Goal: Transaction & Acquisition: Purchase product/service

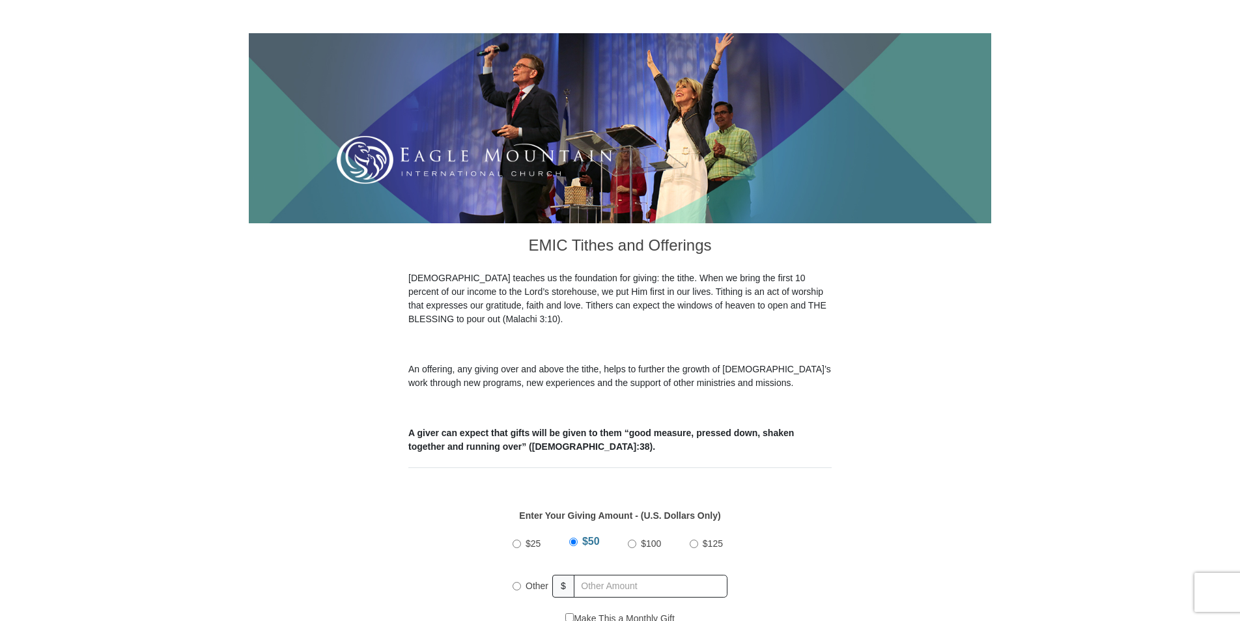
scroll to position [195, 0]
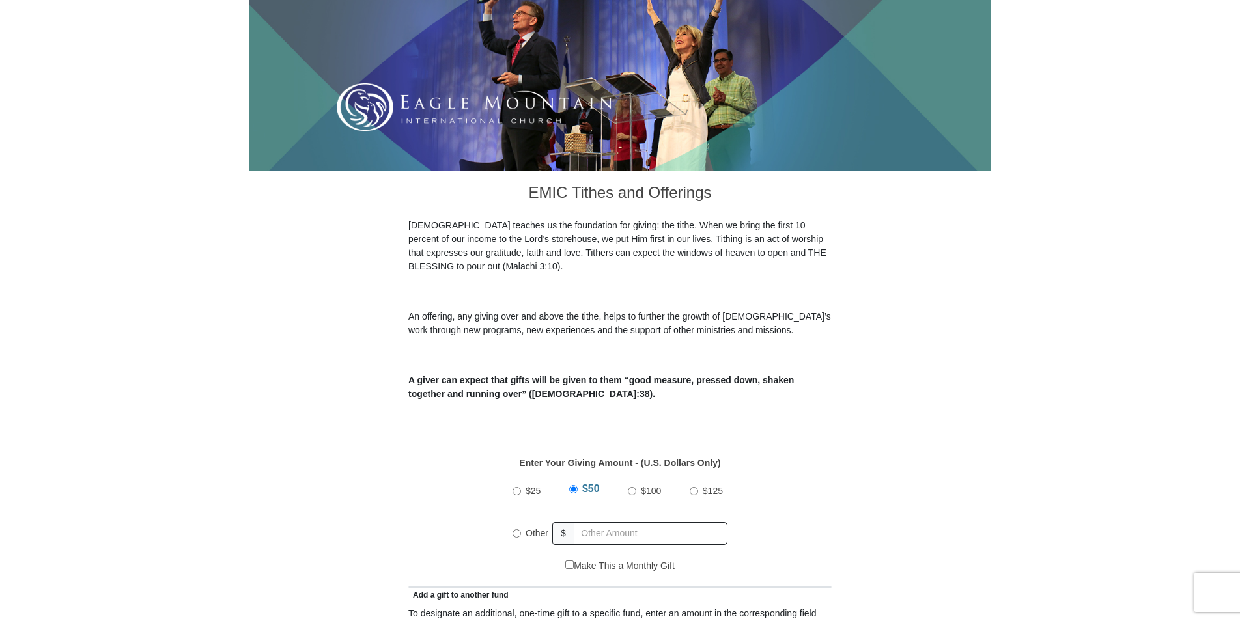
click at [517, 529] on input "Other" at bounding box center [516, 533] width 8 height 8
radio input "true"
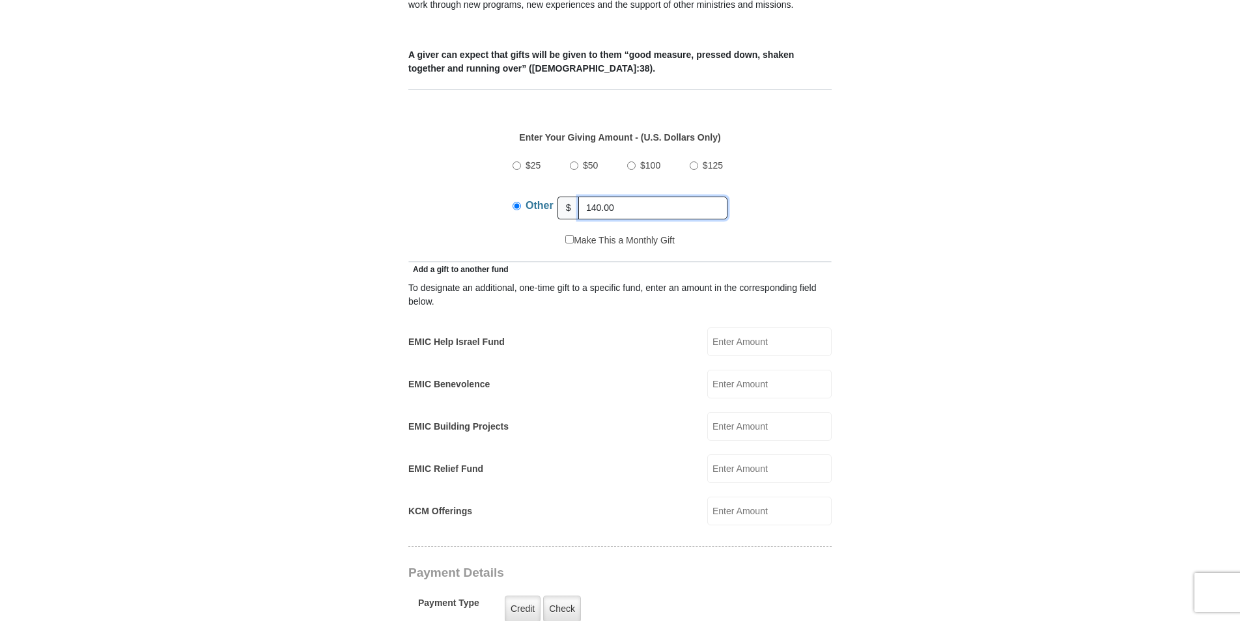
scroll to position [586, 0]
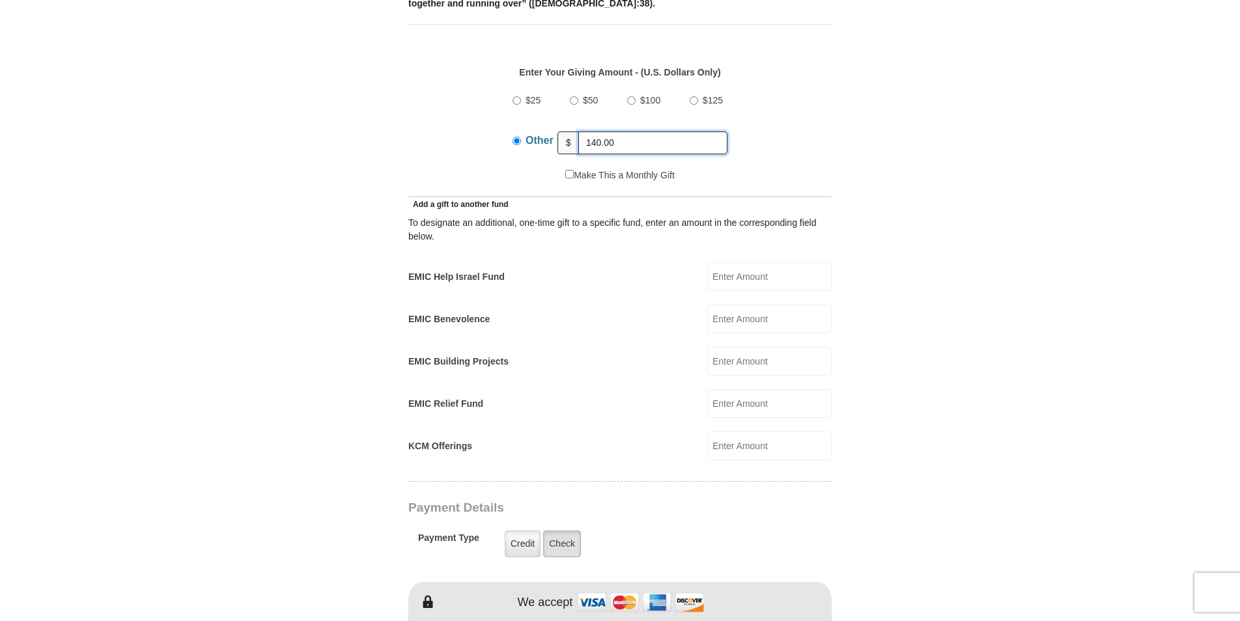
type input "140.00"
click at [562, 532] on label "Check" at bounding box center [562, 544] width 38 height 27
click at [0, 0] on input "Check" at bounding box center [0, 0] width 0 height 0
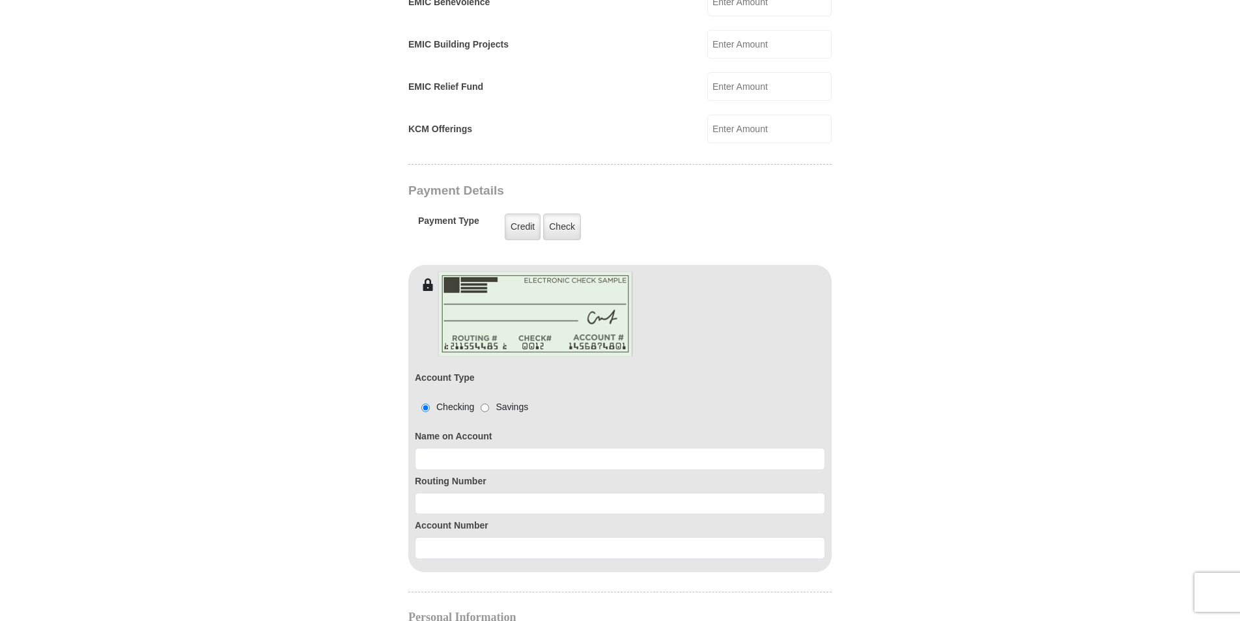
scroll to position [912, 0]
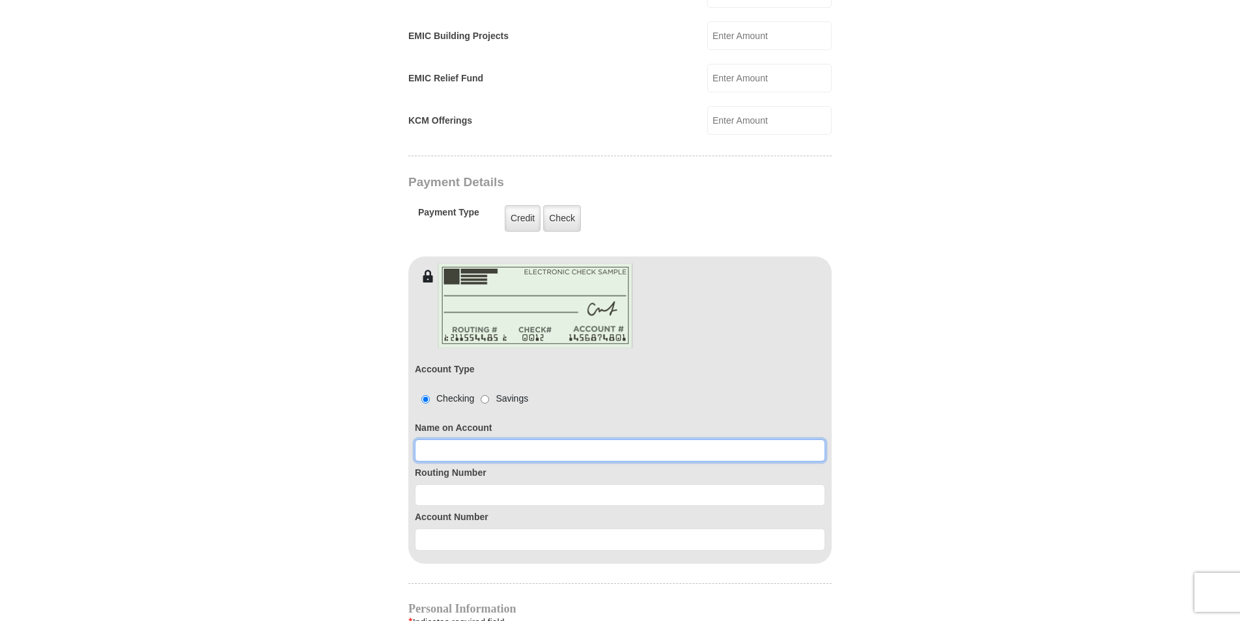
click at [440, 439] on input at bounding box center [620, 450] width 410 height 22
type input "[PERSON_NAME]"
type input "[EMAIL_ADDRESS][PERSON_NAME][DOMAIN_NAME]"
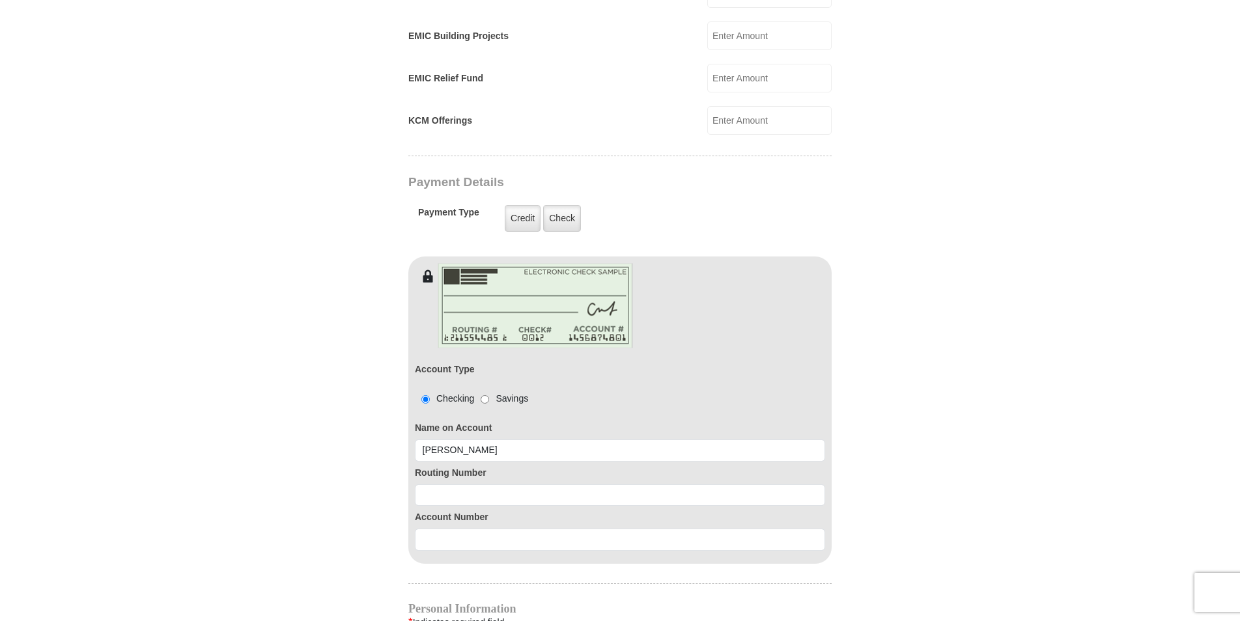
type input "[STREET_ADDRESS]"
type input "Mesa"
type input "85202"
type input "4807582056"
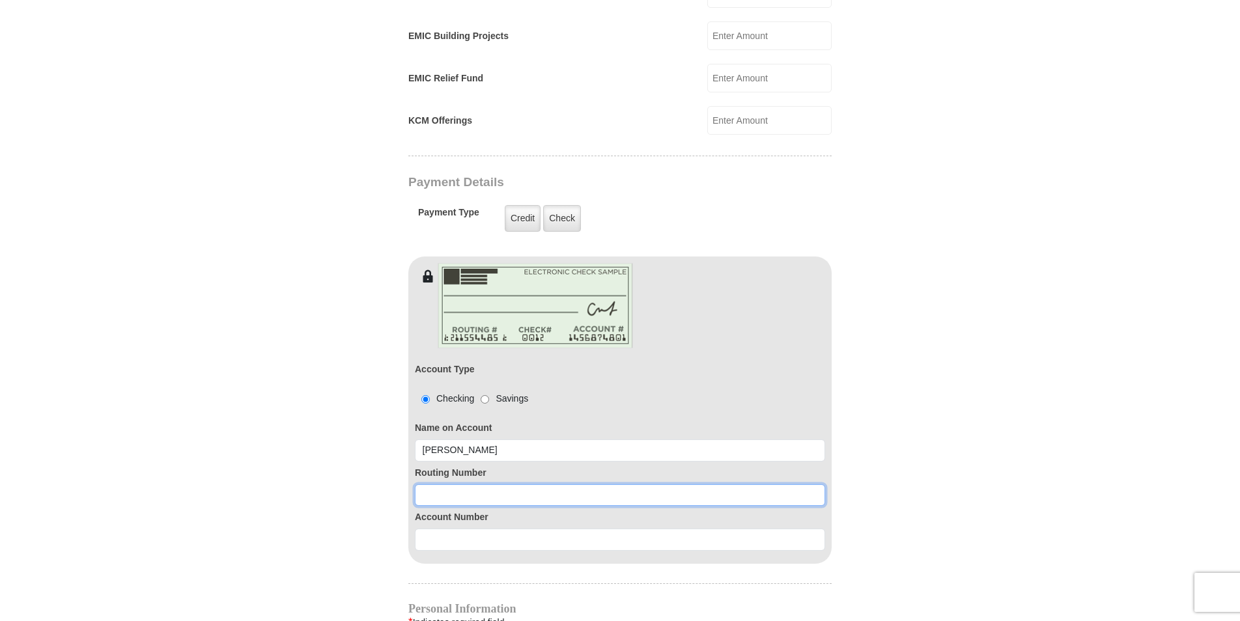
click at [435, 484] on input at bounding box center [620, 495] width 410 height 22
click at [457, 484] on input "1221878238" at bounding box center [620, 495] width 410 height 22
type input "122187238"
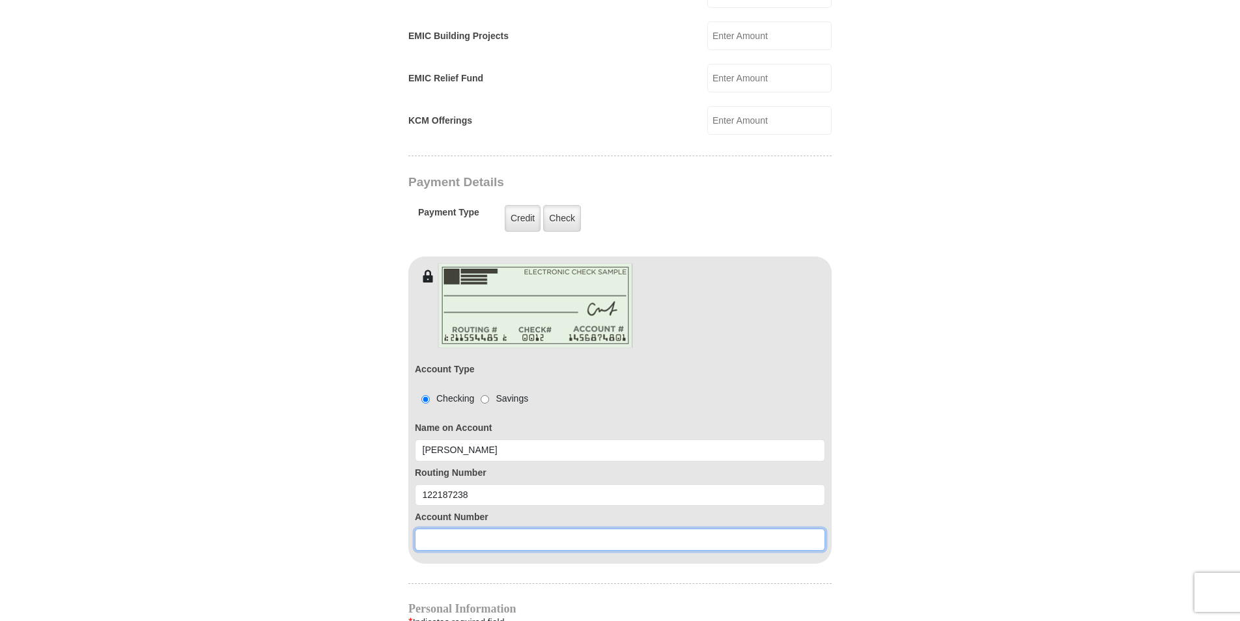
click at [433, 529] on input at bounding box center [620, 540] width 410 height 22
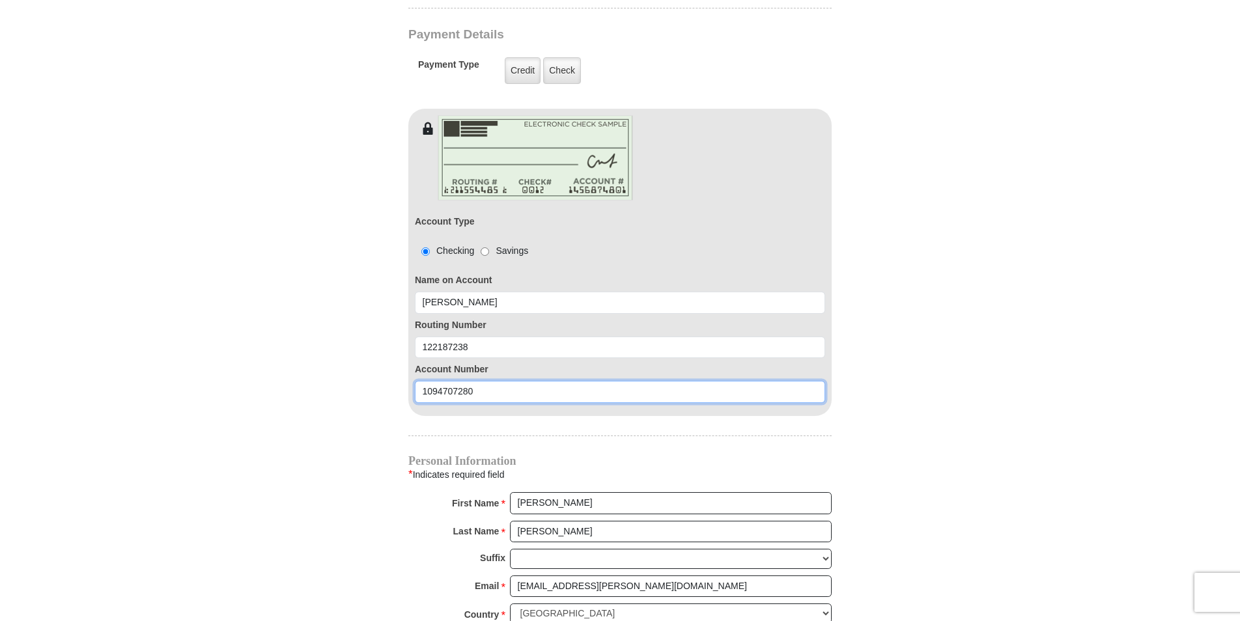
scroll to position [1107, 0]
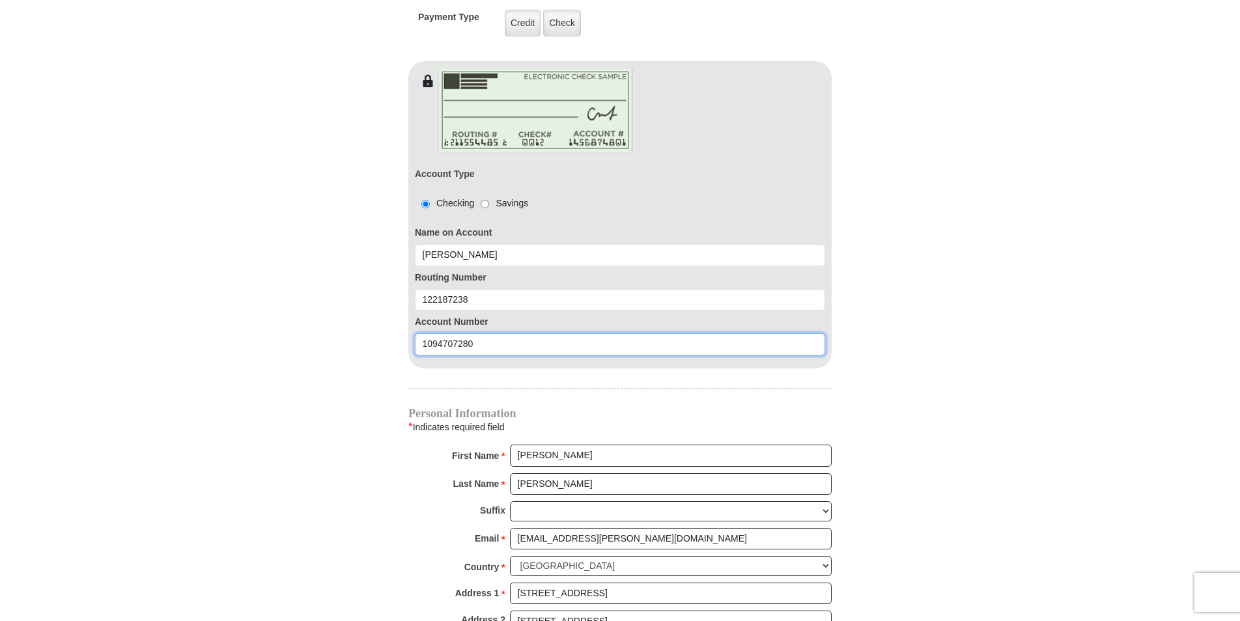
type input "1094707280"
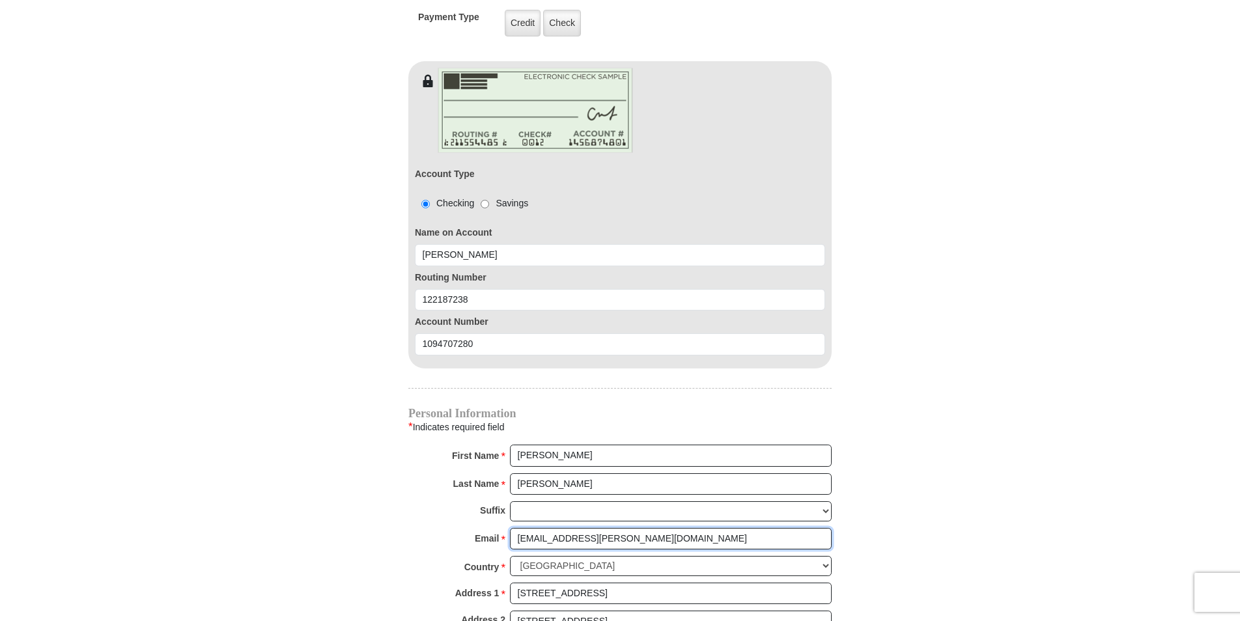
click at [594, 528] on input "[EMAIL_ADDRESS][PERSON_NAME][DOMAIN_NAME]" at bounding box center [671, 539] width 322 height 22
type input "[EMAIL_ADDRESS][DOMAIN_NAME]"
click at [684, 585] on input "[STREET_ADDRESS]" at bounding box center [671, 594] width 322 height 22
type input "1"
type input "[STREET_ADDRESS]"
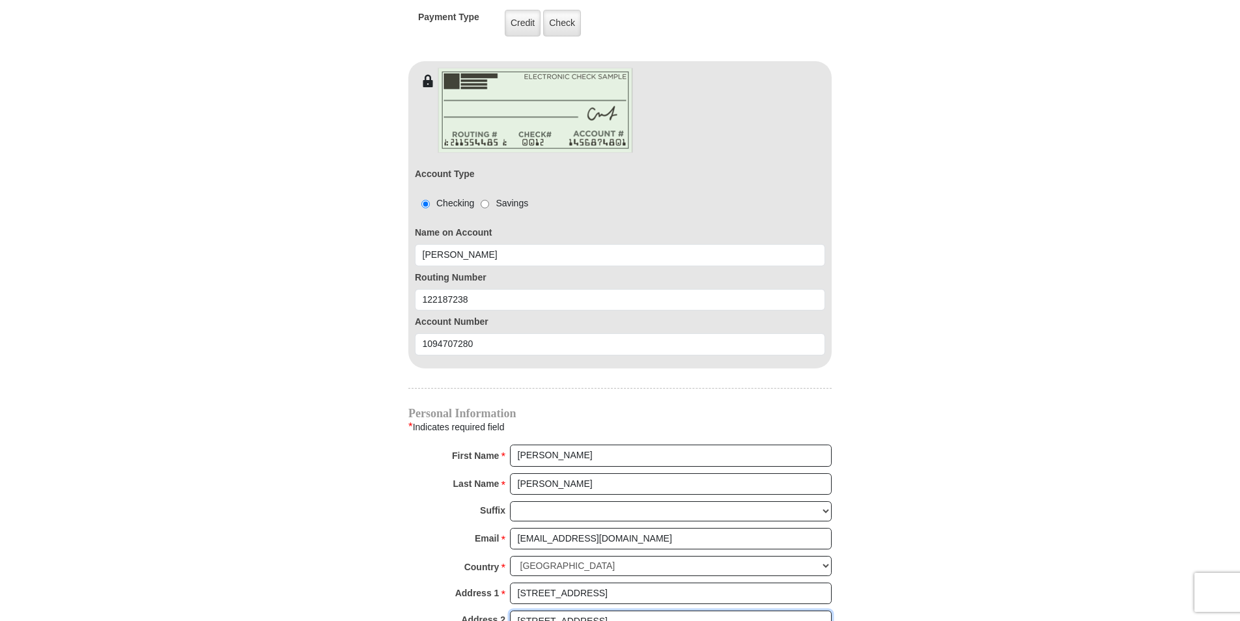
click at [693, 611] on input "[STREET_ADDRESS]" at bounding box center [671, 622] width 322 height 22
type input "1"
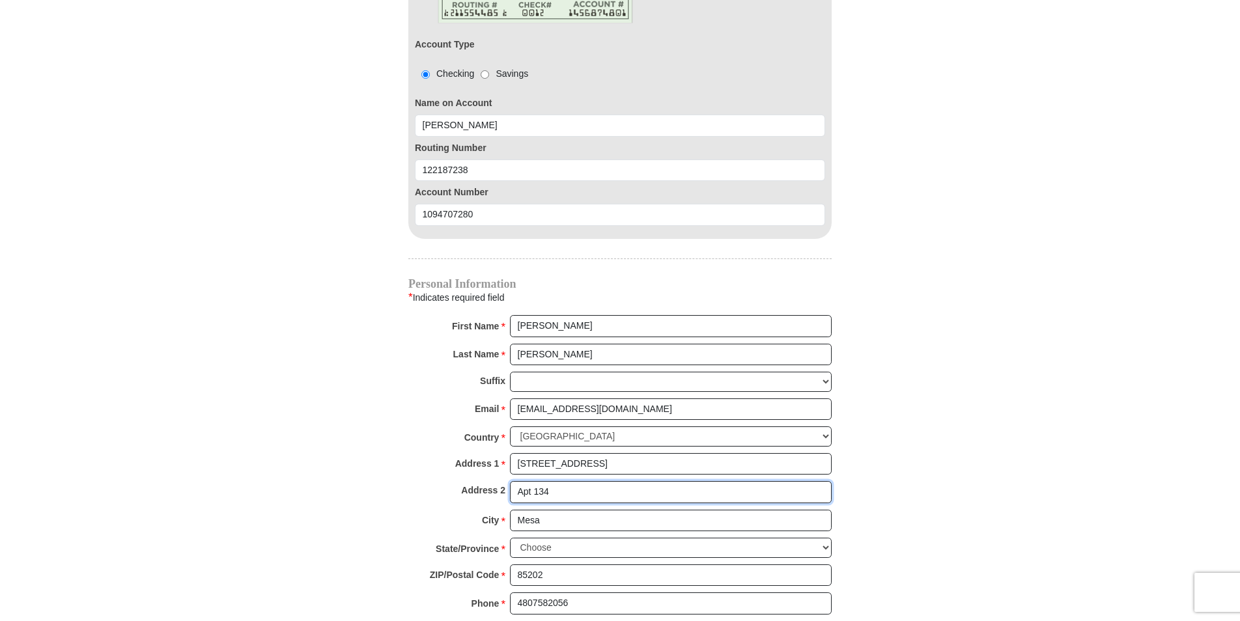
scroll to position [1237, 0]
type input "Apt 134"
click at [825, 537] on select "Choose [US_STATE] [US_STATE] [US_STATE] [US_STATE] [US_STATE] Armed Forces Amer…" at bounding box center [671, 547] width 322 height 20
select select "AZ"
click at [510, 537] on select "Choose [US_STATE] [US_STATE] [US_STATE] [US_STATE] [US_STATE] Armed Forces Amer…" at bounding box center [671, 547] width 322 height 20
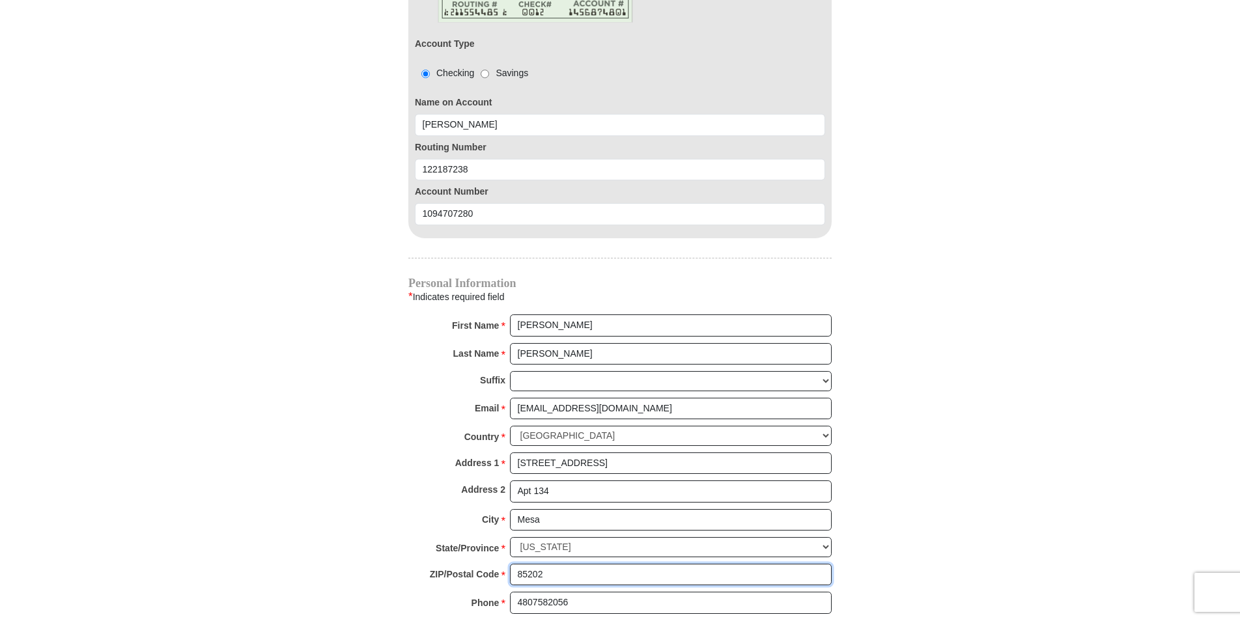
click at [574, 564] on input "85202" at bounding box center [671, 575] width 322 height 22
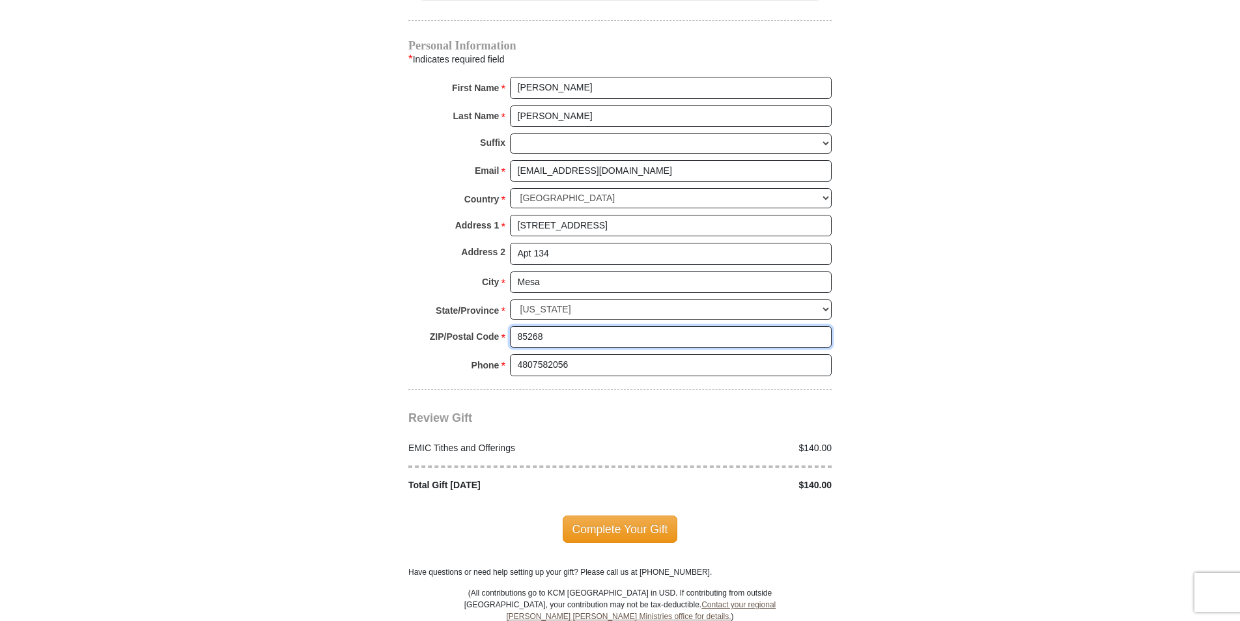
scroll to position [1497, 0]
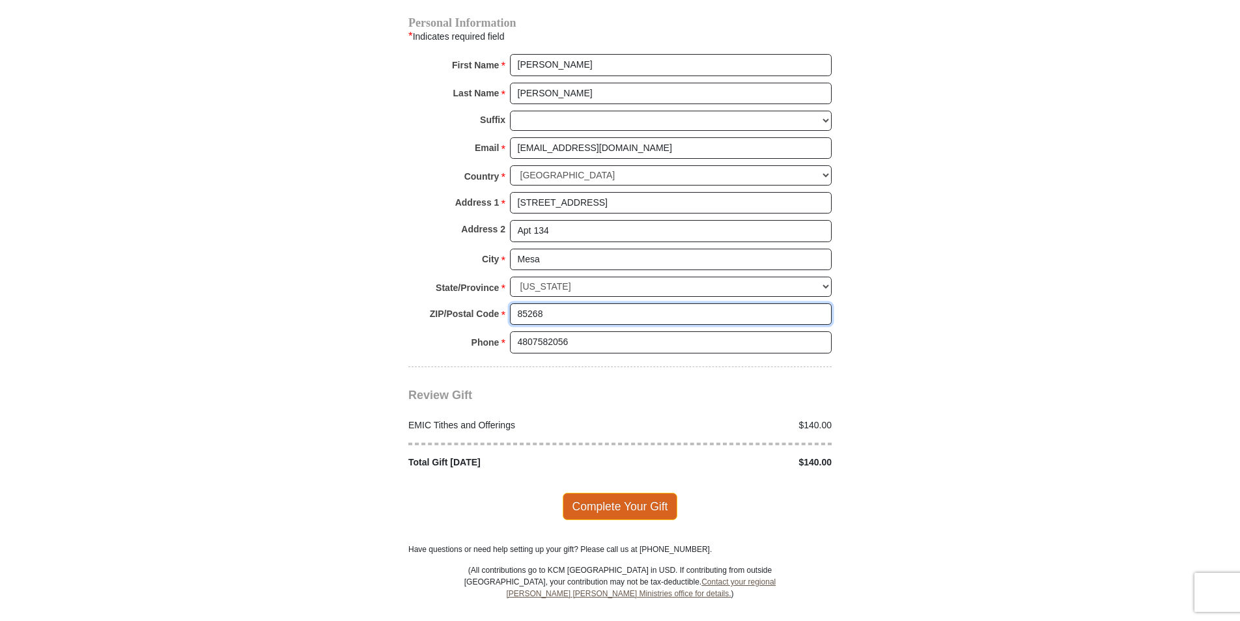
type input "85268"
click at [639, 493] on span "Complete Your Gift" at bounding box center [620, 506] width 115 height 27
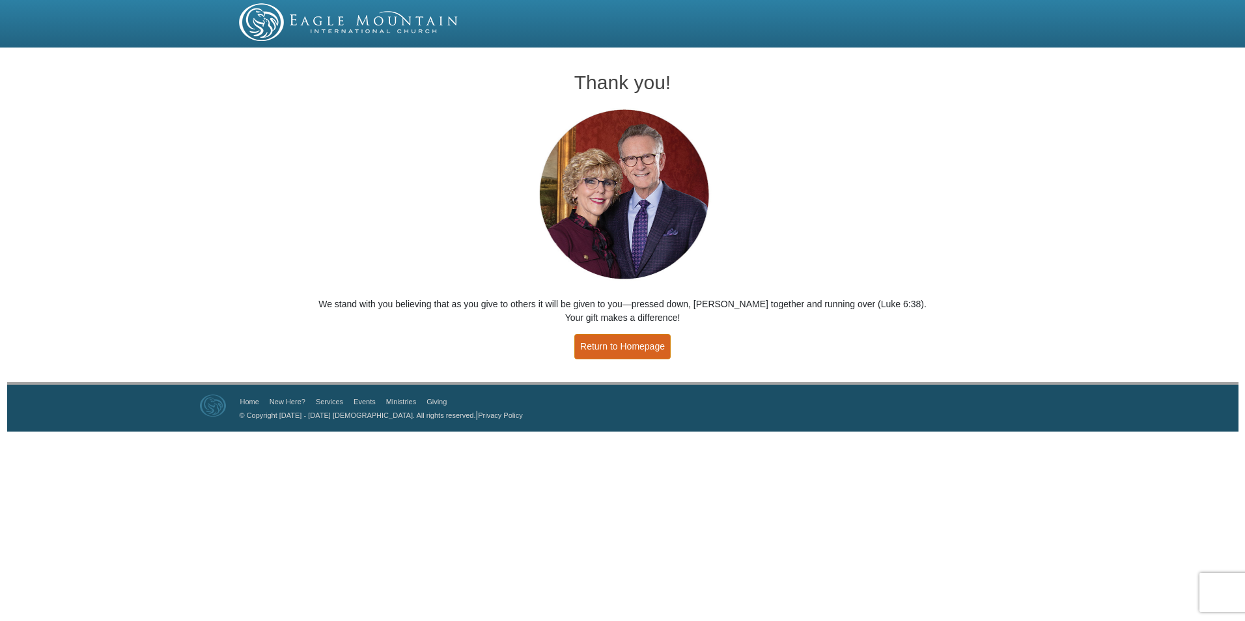
click at [619, 344] on link "Return to Homepage" at bounding box center [622, 346] width 96 height 25
